Goal: Task Accomplishment & Management: Manage account settings

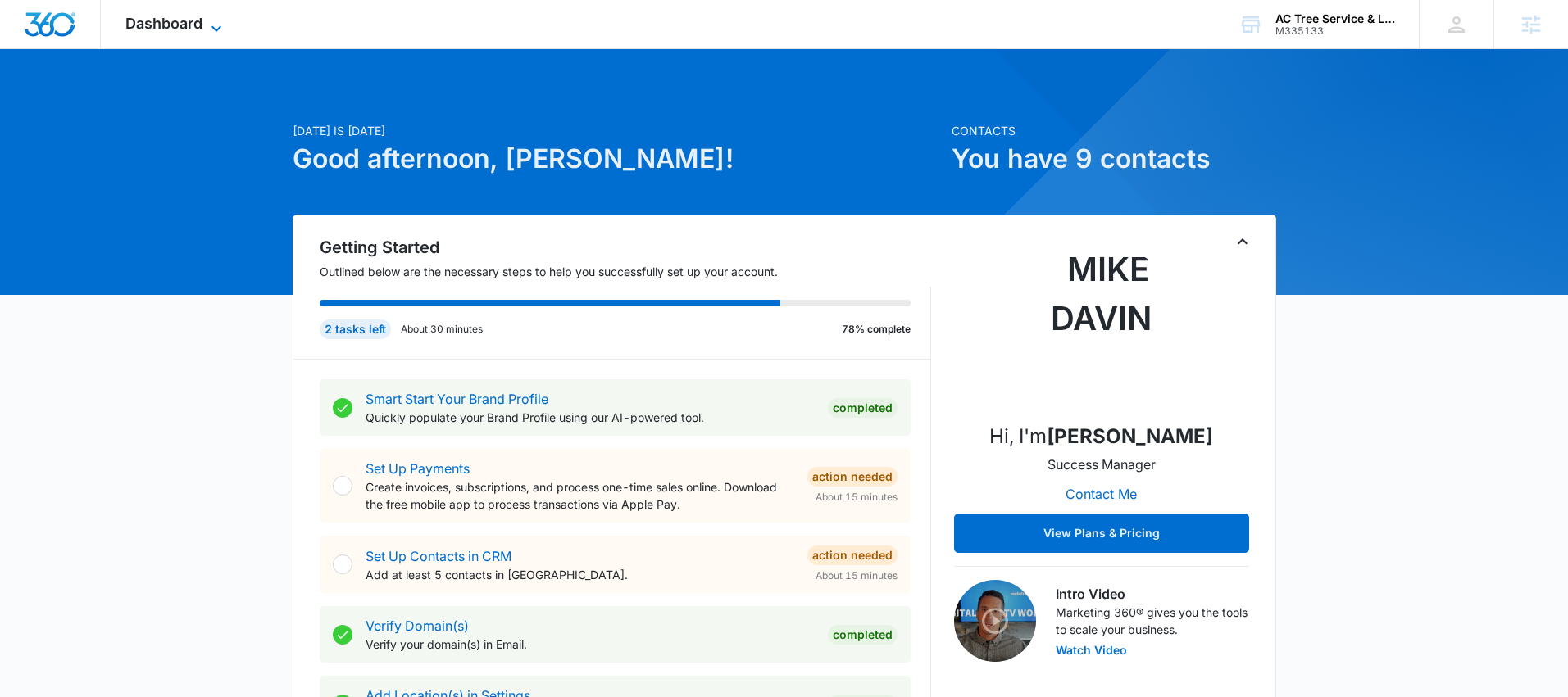
click at [211, 31] on icon at bounding box center [217, 29] width 20 height 20
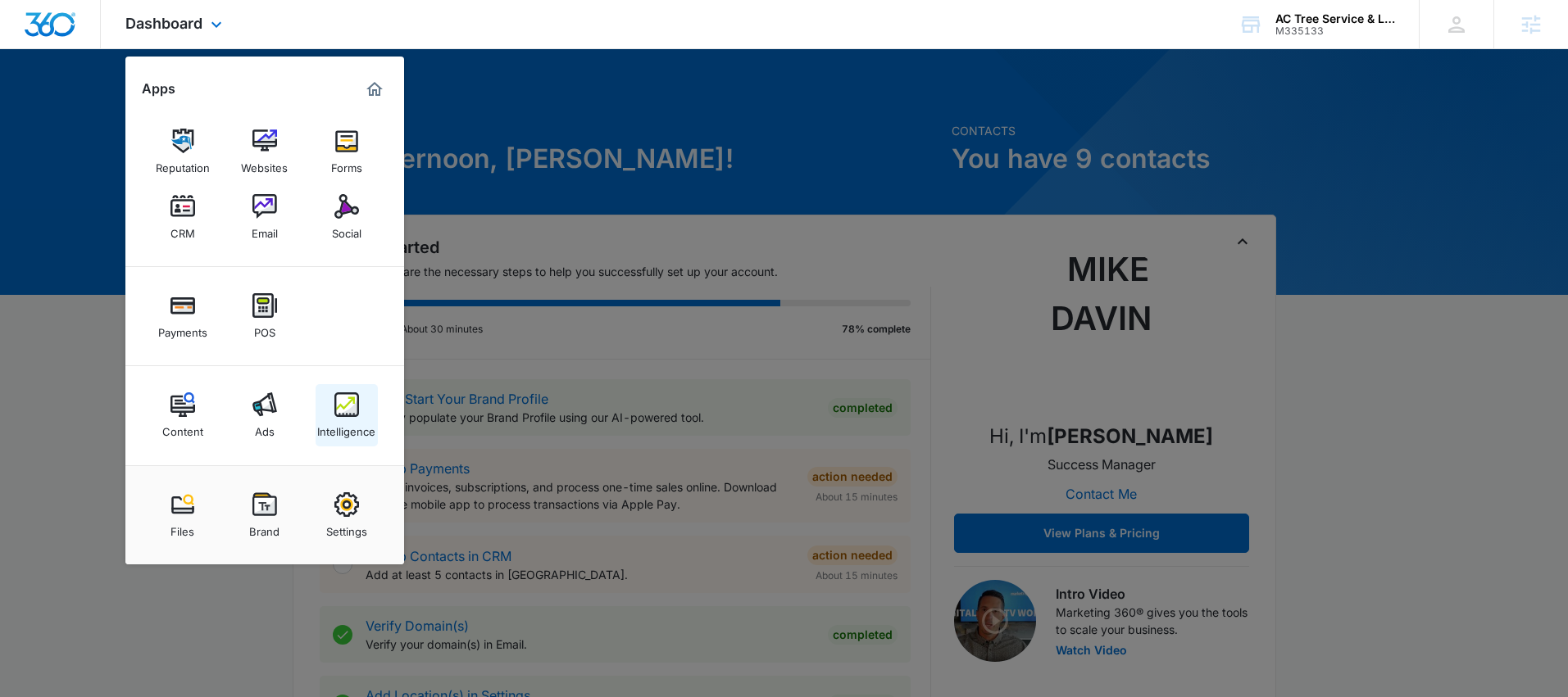
click at [354, 393] on img at bounding box center [346, 405] width 25 height 25
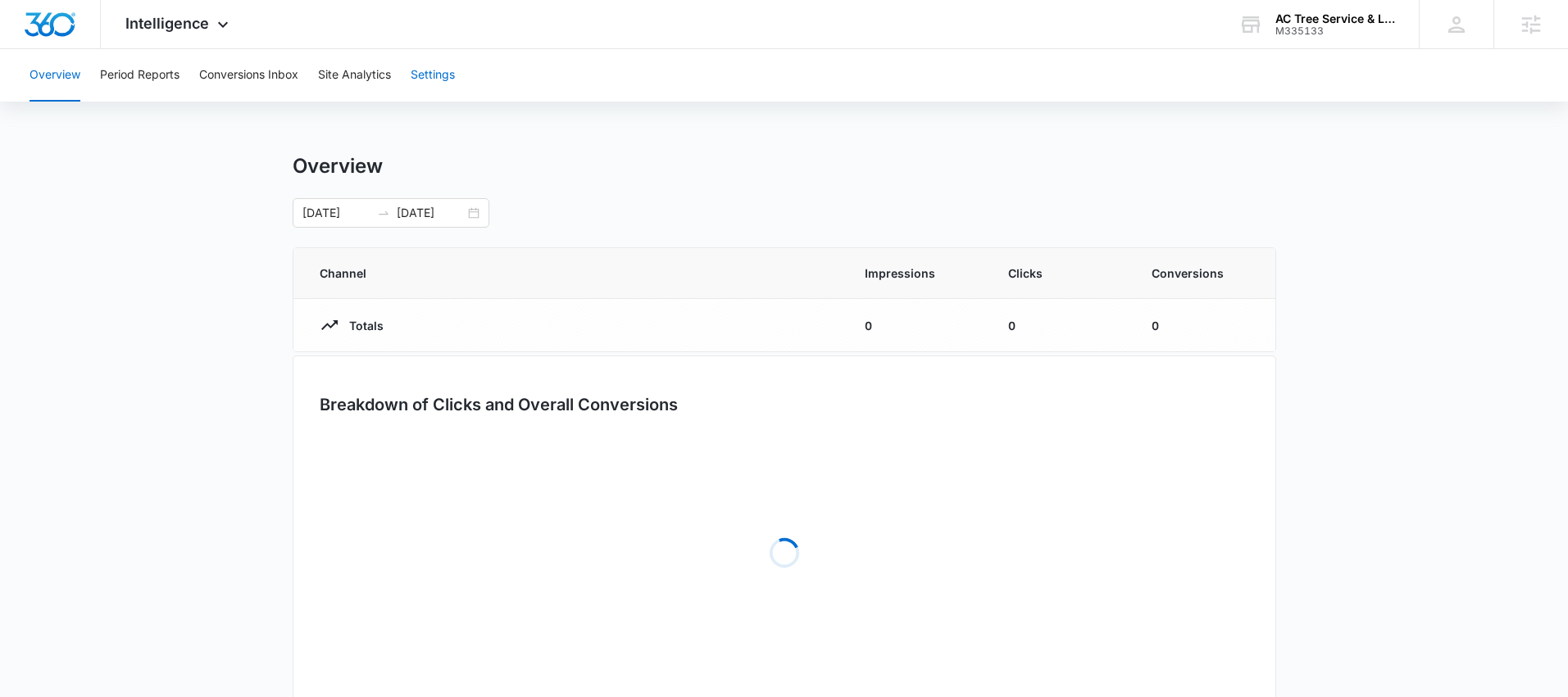
click at [437, 78] on button "Settings" at bounding box center [433, 75] width 44 height 52
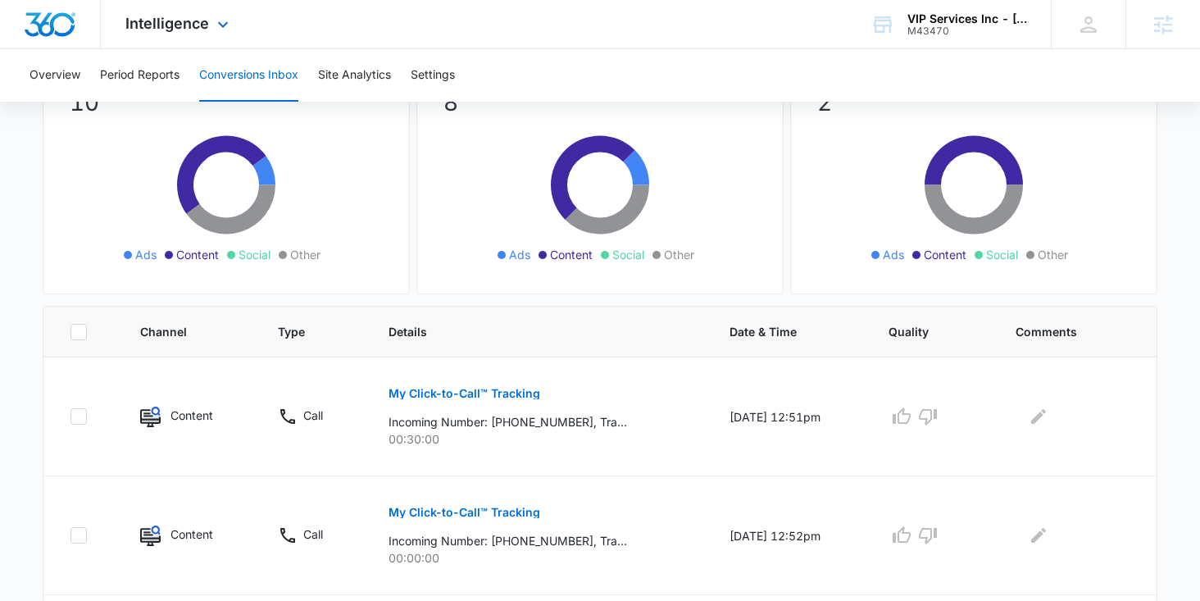
scroll to position [207, 0]
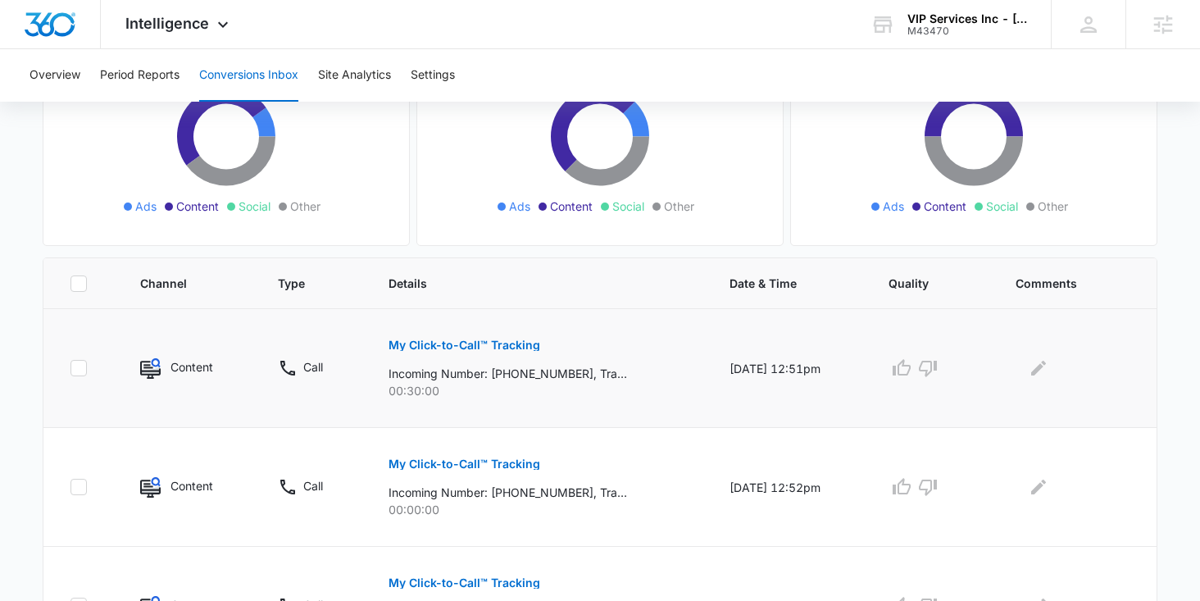
click at [444, 352] on button "My Click-to-Call™ Tracking" at bounding box center [464, 344] width 152 height 39
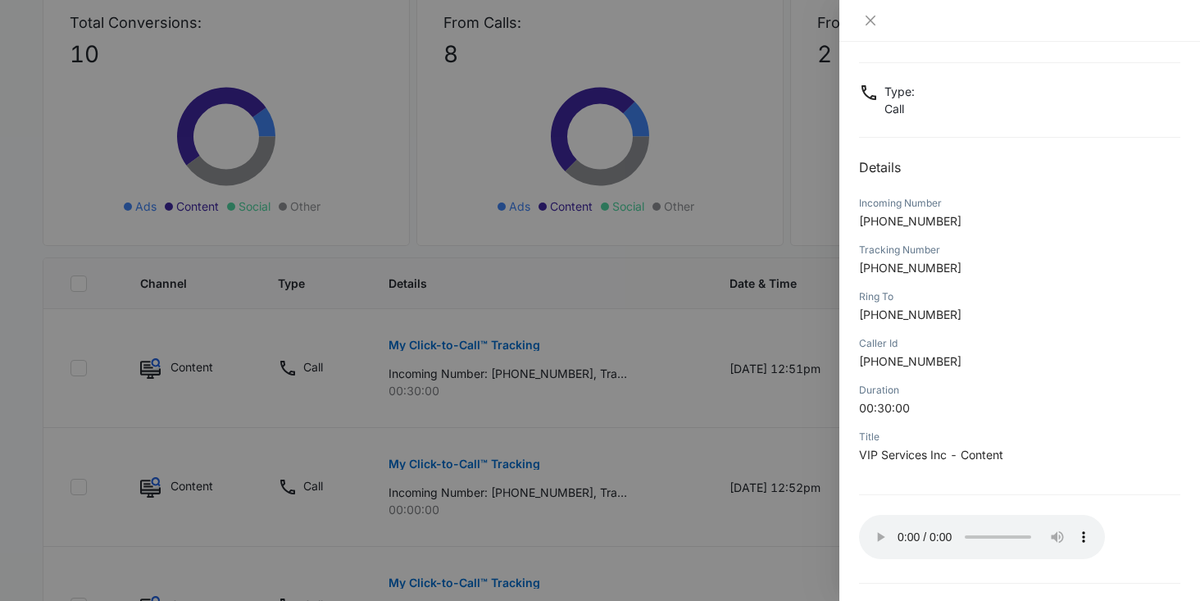
scroll to position [127, 0]
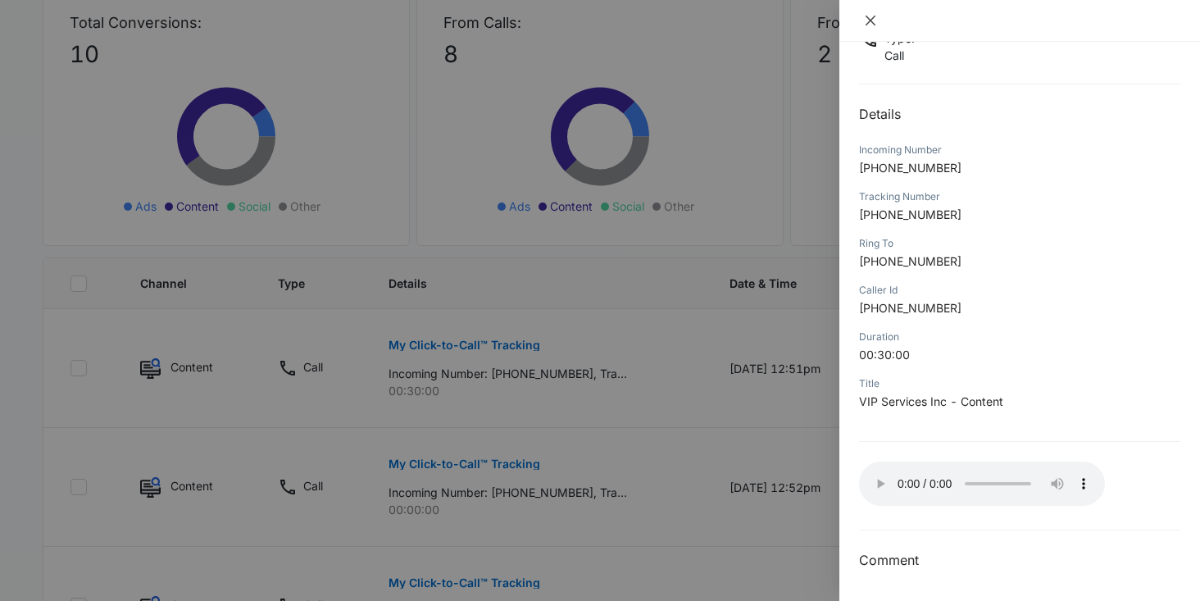
drag, startPoint x: 874, startPoint y: 27, endPoint x: 1023, endPoint y: 24, distance: 149.2
click at [1023, 24] on div at bounding box center [1019, 20] width 321 height 15
click at [872, 17] on icon "close" at bounding box center [870, 21] width 10 height 10
